Goal: Task Accomplishment & Management: Use online tool/utility

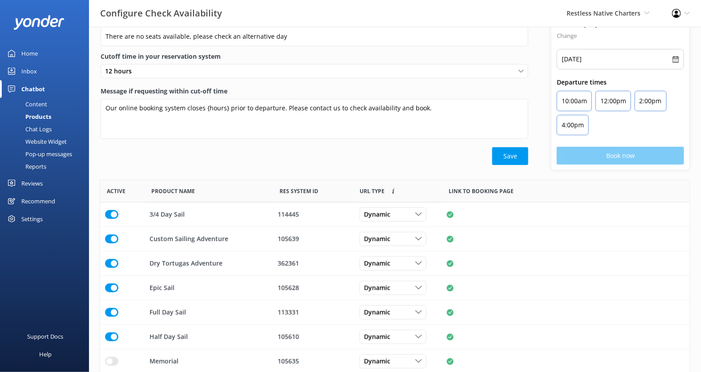
scroll to position [267, 590]
